Goal: Navigation & Orientation: Find specific page/section

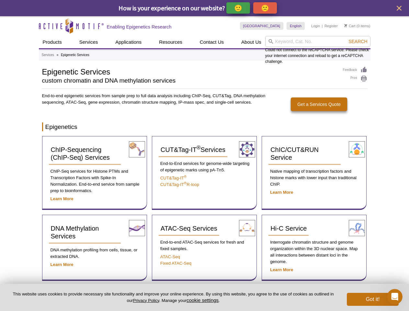
click at [239, 8] on p "🙂" at bounding box center [238, 8] width 8 height 8
click at [266, 8] on span "Give Feedback" at bounding box center [264, 7] width 39 height 7
click at [399, 8] on icon "close" at bounding box center [399, 8] width 5 height 5
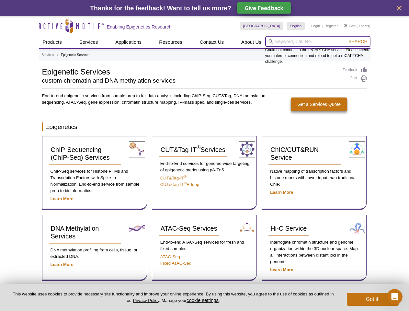
click at [318, 41] on input "search" at bounding box center [317, 41] width 105 height 11
click at [358, 41] on div "Could not connect to the reCAPTCHA service. Please check your internet connecti…" at bounding box center [317, 50] width 105 height 29
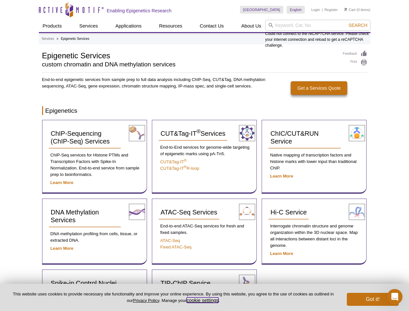
click at [204, 300] on button "cookie settings" at bounding box center [203, 300] width 32 height 6
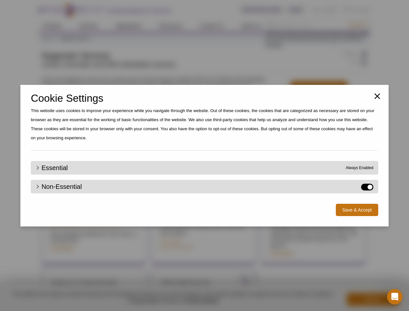
click at [373, 299] on div "Close Cookie Settings This website uses cookies to improve your experience whil…" at bounding box center [204, 155] width 409 height 311
click at [395, 297] on icon "Open Intercom Messenger" at bounding box center [395, 296] width 11 height 11
